Goal: Task Accomplishment & Management: Complete application form

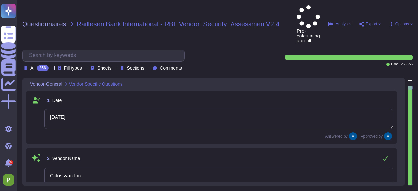
type textarea "[DATE]"
type textarea "Colossyan Inc."
type textarea "Colossyan"
type textarea "Colossyan is a web-based video generation tool with AI human presenters. For th…"
type textarea "[PERSON_NAME]"
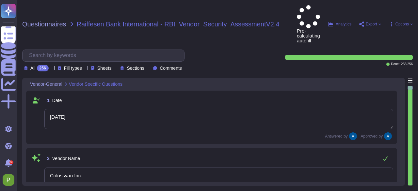
click at [412, 178] on div at bounding box center [410, 136] width 5 height 100
type textarea "[EMAIL_ADDRESS][DOMAIN_NAME]"
type textarea "447903319015"
type textarea "Colossyan, Inc [STREET_ADDRESS][US_STATE]"
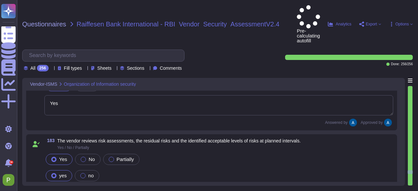
type textarea "Yes"
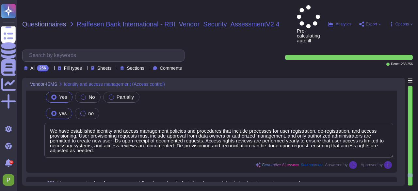
type textarea "We have established identity and access management policies and procedures that…"
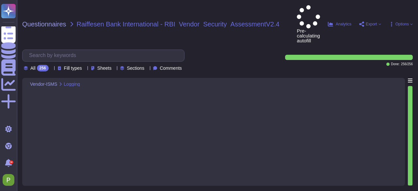
type textarea "Yes, we ensure that logs for user activities, exceptions, and information secur…"
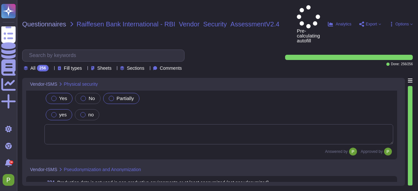
type textarea "Limited Risk"
type textarea "See our detailed answer in our attached. AI Policy."
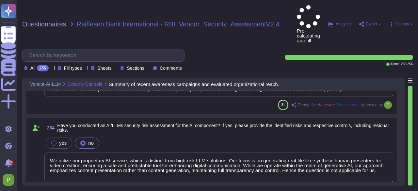
type textarea "We have implemented several measures and controls to ensure the security level …"
type textarea "We utilize our proprietary AI service, which is distinct from high-risk LLM sol…"
type textarea "Our application employs a defense-in-depth strategy with multiple layers of sec…"
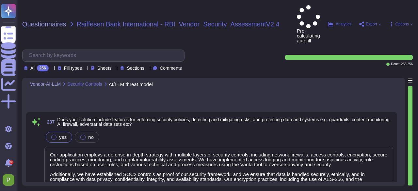
type textarea "We utilize our proprietary AI service, which is distinct from high-risk LLM sol…"
type textarea "We conduct annual penetration tests."
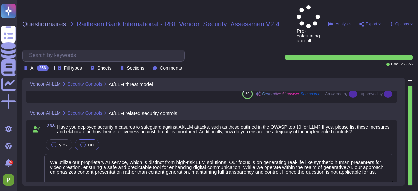
type textarea "The training data is collected in our recording studio in [GEOGRAPHIC_DATA], an…"
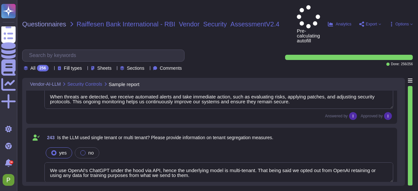
type textarea "The models are trained using data collected in our recording studio in [GEOGRAP…"
type textarea "Yes, we collect threat intelligence concerning AI threats, vulnerabilities, and…"
type textarea "We use OpenAI's ChatGPT under the hood via API, hence the underlying model is m…"
type textarea "User-provided data is kept private and is not used for training any AI model, e…"
type textarea "Yes, all user-provided data is encrypted at rest using AES-256 encryption and i…"
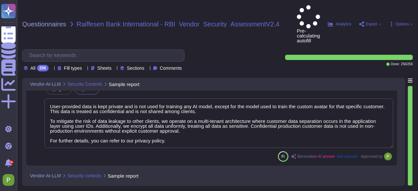
type textarea "Yes"
type textarea "We opted out from our data being used in training for all of our LLM partners (…"
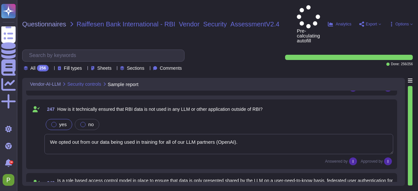
scroll to position [17297, 0]
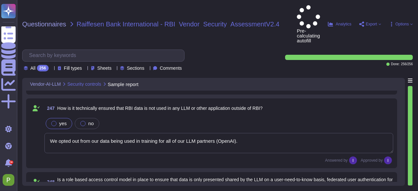
click at [410, 186] on div "Questionnaires Raiffesen Bank International - RBI_Vendor_Security_AssessmentV2.…" at bounding box center [217, 95] width 401 height 191
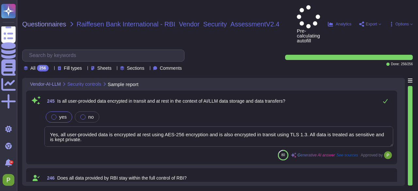
click at [410, 174] on div at bounding box center [410, 136] width 5 height 100
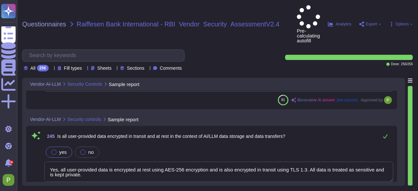
type textarea "We use OpenAI's ChatGPT under the hood via API, hence the underlying model is m…"
type textarea "User-provided data is kept private and is not used for training any AI model, e…"
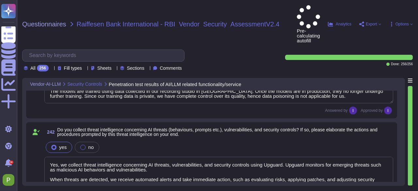
click at [411, 168] on div at bounding box center [410, 136] width 5 height 100
type textarea "The training data is collected in our recording studio in [GEOGRAPHIC_DATA], an…"
type textarea "The models are trained using data collected in our recording studio in [GEOGRAP…"
type textarea "Yes, we collect threat intelligence concerning AI threats, vulnerabilities, and…"
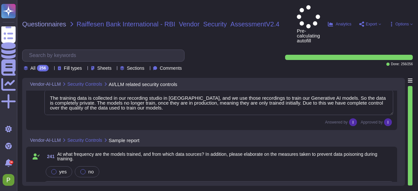
type textarea "We utilize our proprietary AI service, which is distinct from high-risk LLM sol…"
type textarea "We conduct annual penetration tests."
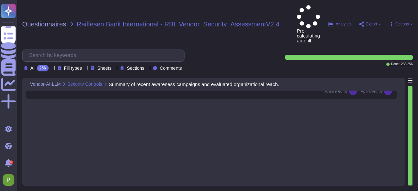
type textarea "We have implemented several measures and controls to ensure the security level …"
type textarea "We utilize our proprietary AI service, which is distinct from high-risk LLM sol…"
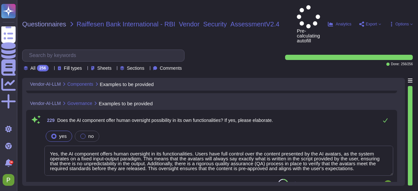
type textarea "Our AI component uses OpenAI 4 as the LLM."
type textarea "Yes, the AI component offers human oversight in its functionalities. Users have…"
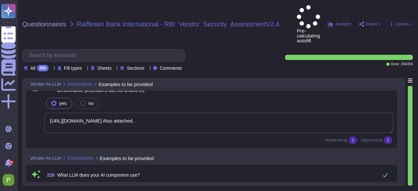
type textarea "Limited Risk"
type textarea "See our detailed answer in our attached. AI Policy."
type textarea "[URL][DOMAIN_NAME] Also attached."
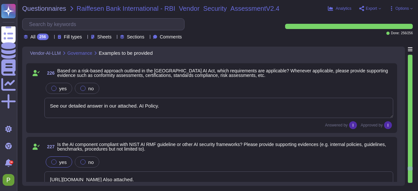
scroll to position [15442, 0]
